Goal: Task Accomplishment & Management: Use online tool/utility

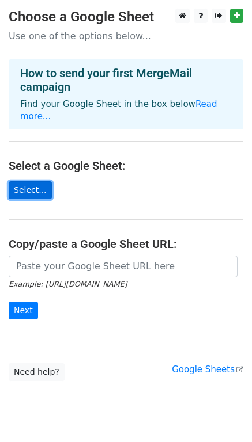
click at [28, 181] on link "Select..." at bounding box center [30, 190] width 43 height 18
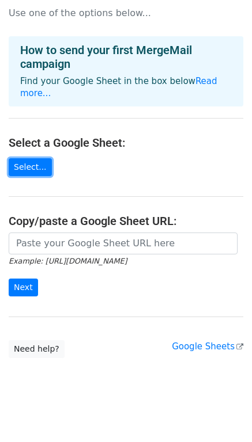
scroll to position [19, 0]
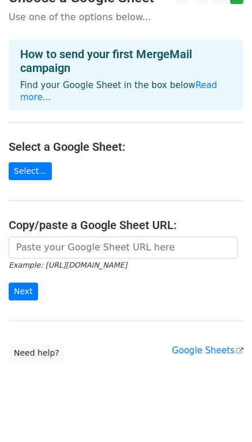
click at [146, 375] on body "Choose a Google Sheet Use one of the options below... How to send your first Me…" at bounding box center [126, 199] width 252 height 418
click at [205, 345] on link "Google Sheets" at bounding box center [207, 350] width 71 height 10
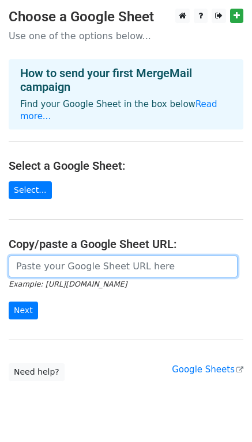
click at [44, 258] on input "url" at bounding box center [123, 267] width 228 height 22
paste input "https://docs.google.com/spreadsheets/d/1lR8bic_fTubJ2tCN4VXEPDcPTr4P2D4iSgvu3M5…"
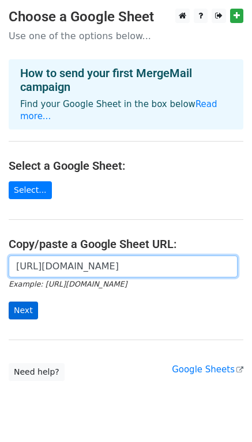
type input "https://docs.google.com/spreadsheets/d/1lR8bic_fTubJ2tCN4VXEPDcPTr4P2D4iSgvu3M5…"
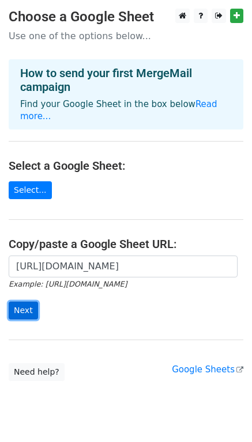
scroll to position [0, 0]
click at [26, 302] on input "Next" at bounding box center [23, 311] width 29 height 18
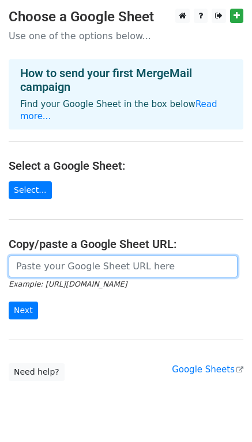
click at [44, 256] on input "url" at bounding box center [123, 267] width 228 height 22
paste input "[URL][DOMAIN_NAME]"
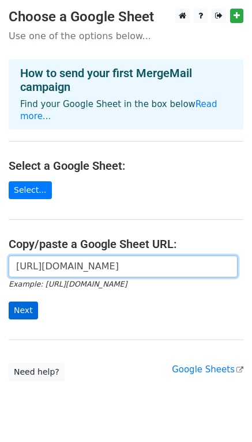
type input "[URL][DOMAIN_NAME]"
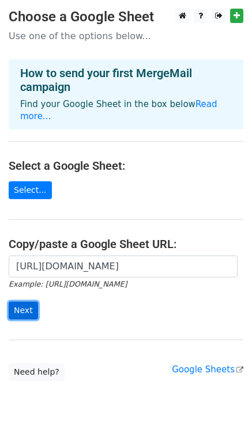
scroll to position [0, 0]
click at [26, 302] on input "Next" at bounding box center [23, 311] width 29 height 18
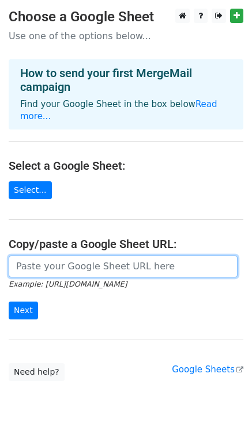
click at [58, 256] on input "url" at bounding box center [123, 267] width 228 height 22
paste input "https://docs.google.com/spreadsheets/d/1lR8bic_fTubJ2tCN4VXEPDcPTr4P2D4iSgvu3M5…"
type input "[URL][DOMAIN_NAME]"
click at [9, 302] on input "Next" at bounding box center [23, 311] width 29 height 18
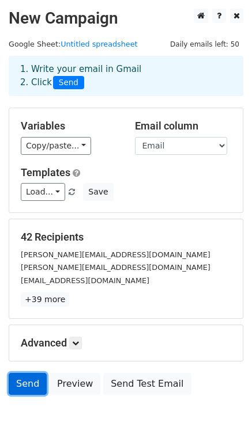
click at [27, 387] on link "Send" at bounding box center [28, 384] width 38 height 22
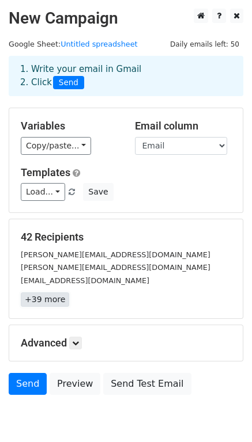
click at [45, 302] on link "+39 more" at bounding box center [45, 299] width 48 height 14
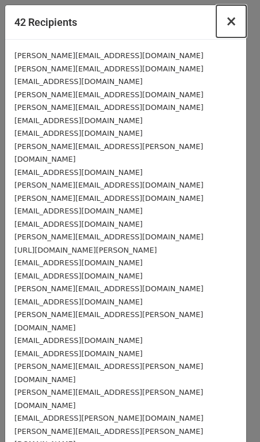
click at [226, 22] on span "×" at bounding box center [232, 21] width 12 height 16
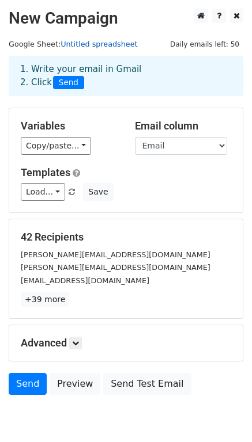
click at [90, 43] on link "Untitled spreadsheet" at bounding box center [98, 44] width 77 height 9
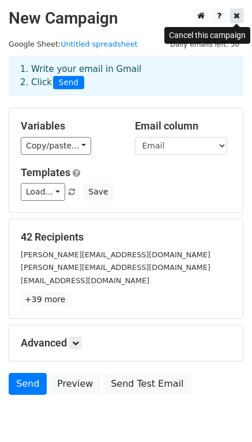
click at [235, 15] on icon at bounding box center [236, 16] width 6 height 8
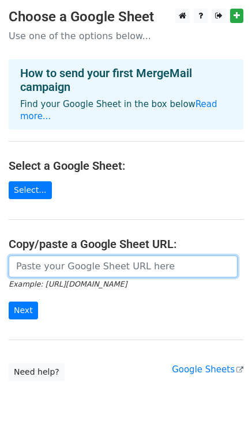
click at [67, 257] on input "url" at bounding box center [123, 267] width 228 height 22
paste input "[URL][DOMAIN_NAME]"
type input "[URL][DOMAIN_NAME]"
click at [9, 302] on input "Next" at bounding box center [23, 311] width 29 height 18
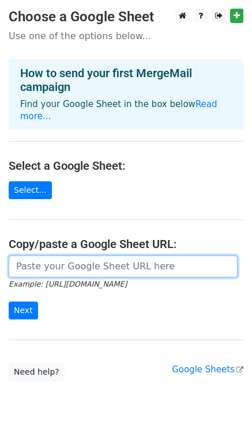
click at [44, 256] on input "url" at bounding box center [123, 267] width 228 height 22
type input "https://docs.google.com/spreadsheets/d/1lR8bic_fTubJ2tCN4VXEPDcPTr4P2D4iSgvu3M5…"
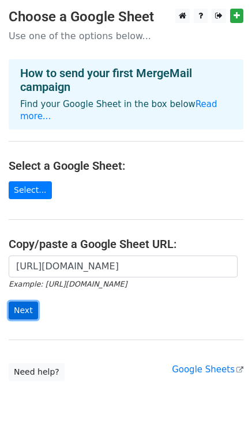
click at [25, 302] on input "Next" at bounding box center [23, 311] width 29 height 18
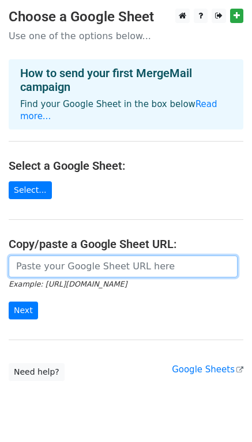
click at [41, 256] on input "url" at bounding box center [123, 267] width 228 height 22
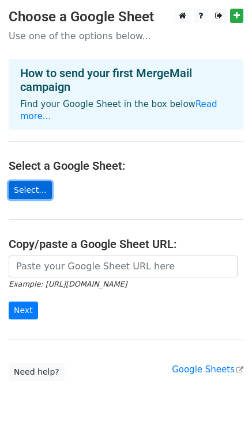
click at [30, 182] on link "Select..." at bounding box center [30, 190] width 43 height 18
